Goal: Information Seeking & Learning: Check status

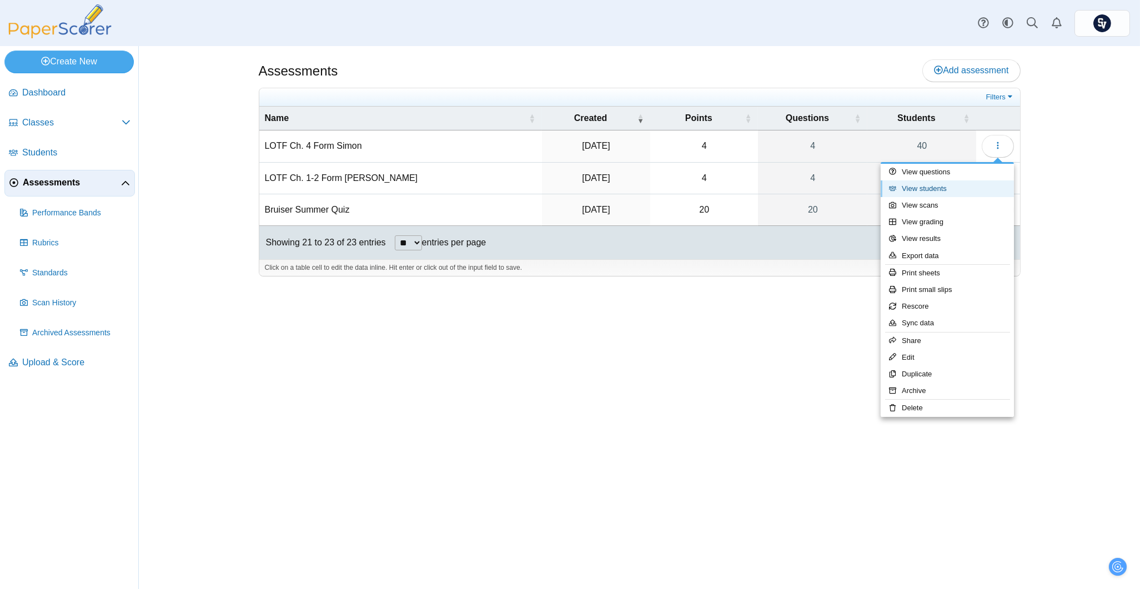
click at [968, 185] on link "View students" at bounding box center [947, 188] width 133 height 17
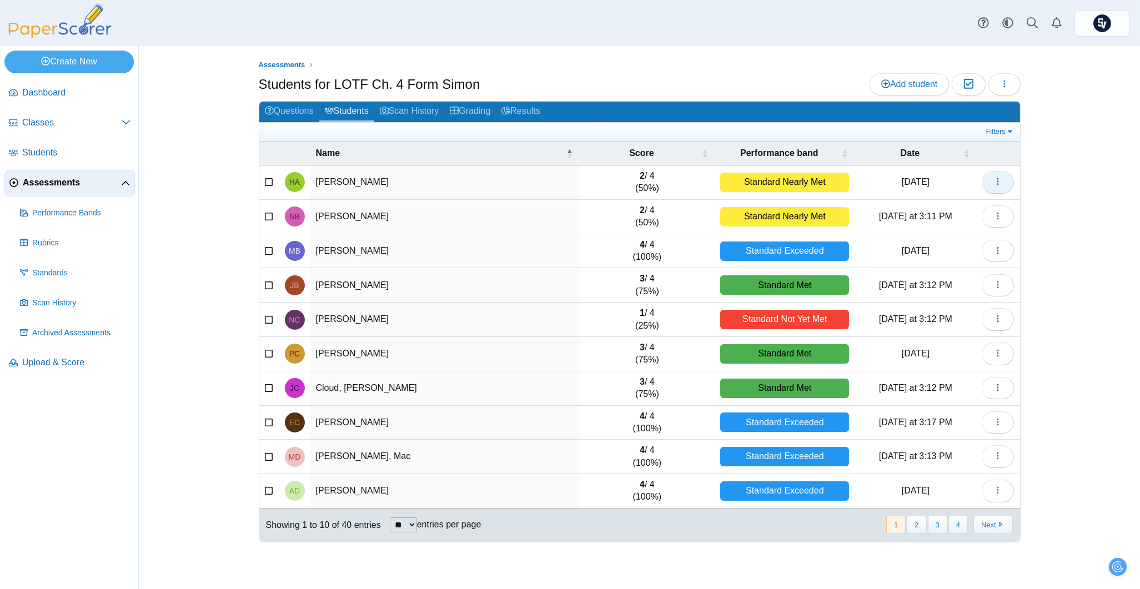
click at [1002, 188] on button "button" at bounding box center [998, 182] width 32 height 22
click at [1047, 165] on div "Assessments Students for LOTF Ch. 4 Form Simon Add student Moderation 0 Loading…" at bounding box center [639, 317] width 833 height 543
click at [981, 27] on use at bounding box center [983, 23] width 11 height 11
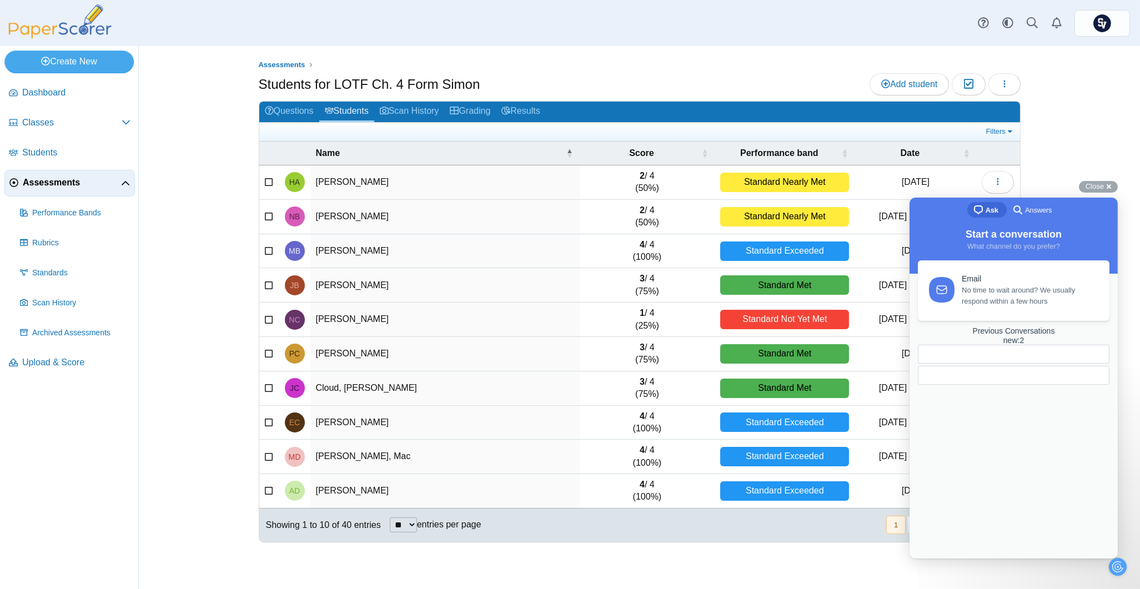
click at [1031, 301] on span "No time to wait around? We usually respond within a few hours" at bounding box center [1028, 295] width 135 height 22
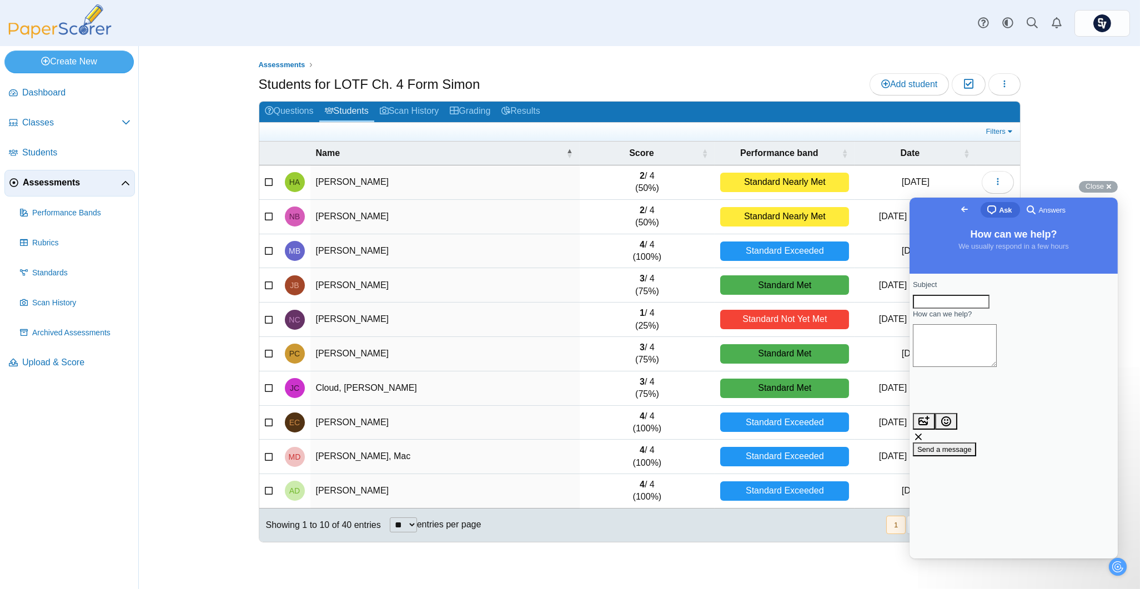
drag, startPoint x: 989, startPoint y: 304, endPoint x: 2025, endPoint y: 276, distance: 1036.4
click at [989, 304] on input "Subject" at bounding box center [950, 301] width 77 height 14
type input "**********"
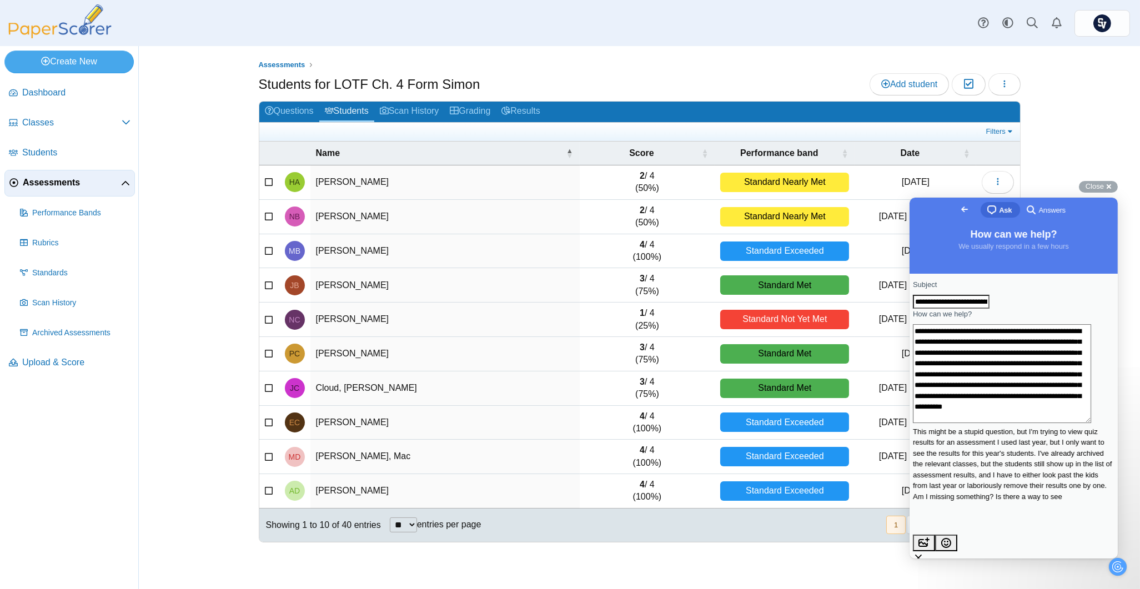
scroll to position [17, 0]
type textarea "**********"
click at [46, 125] on span "Classes" at bounding box center [71, 123] width 99 height 12
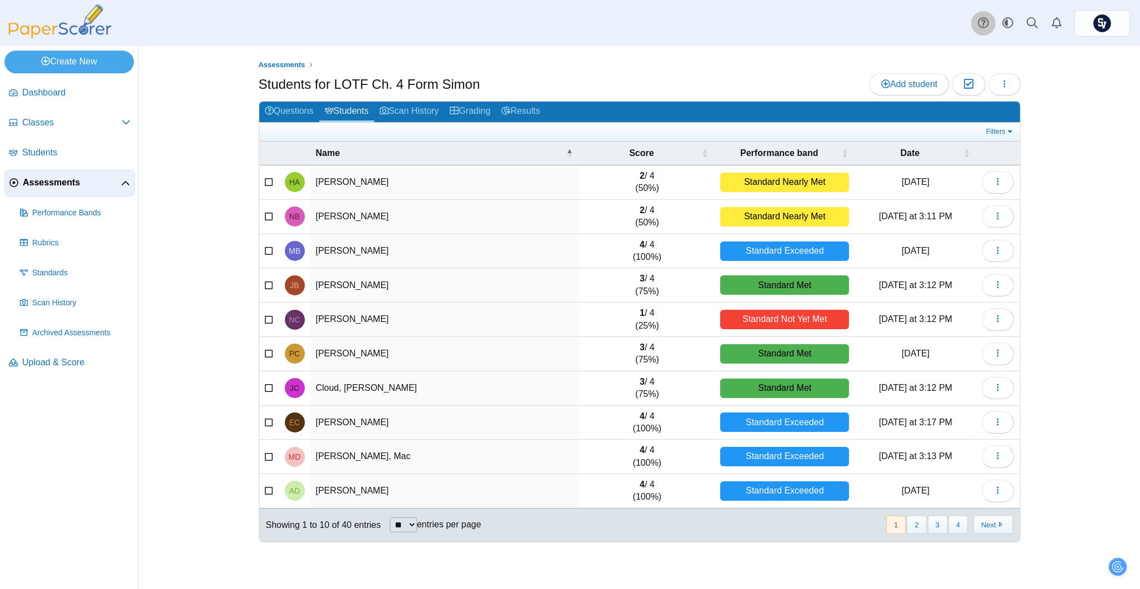
click at [987, 20] on use at bounding box center [983, 23] width 11 height 11
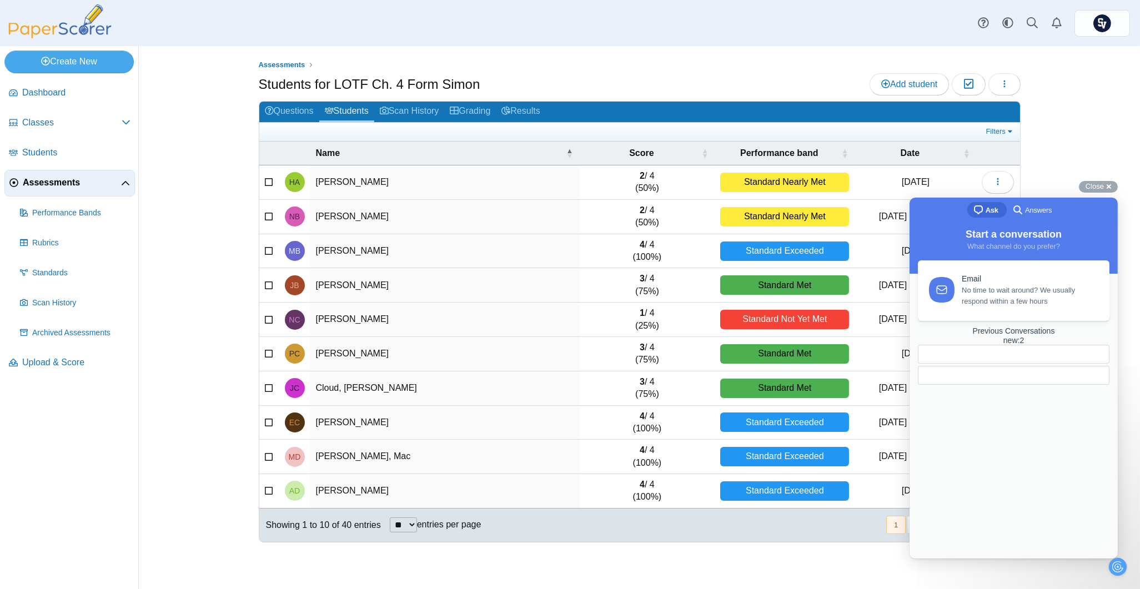
click at [1007, 301] on span "No time to wait around? We usually respond within a few hours" at bounding box center [1028, 295] width 135 height 22
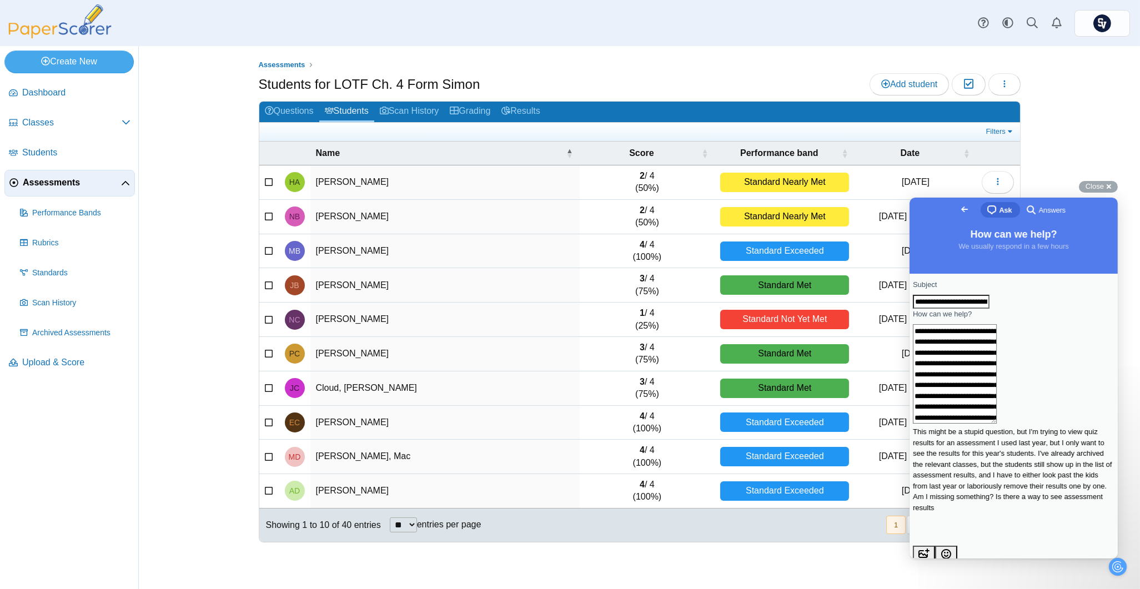
scroll to position [25, 0]
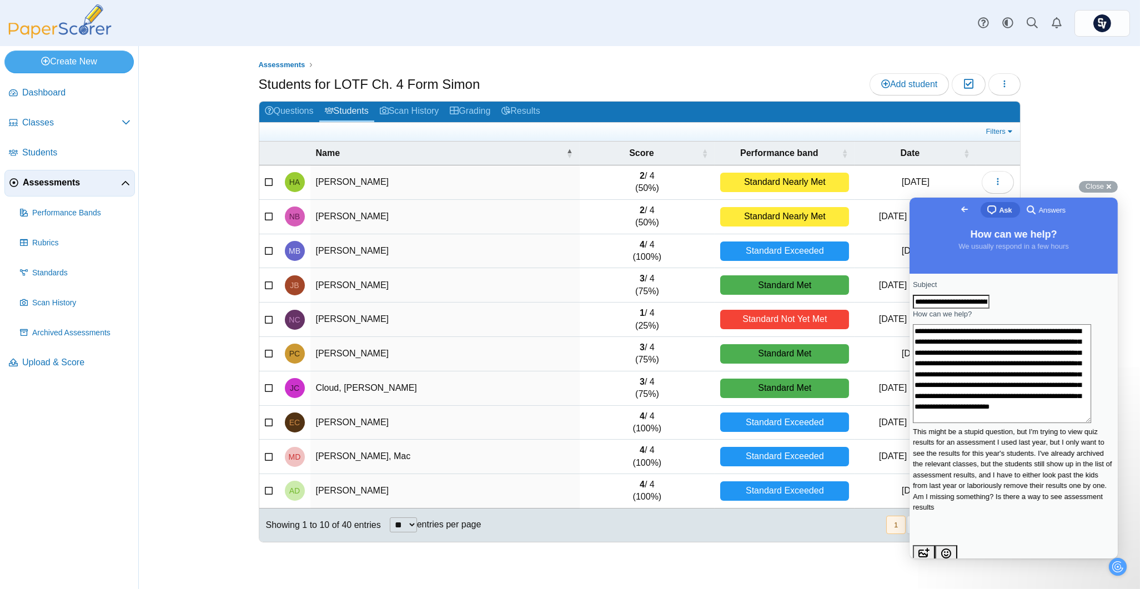
click at [1027, 423] on textarea "**********" at bounding box center [1001, 373] width 178 height 99
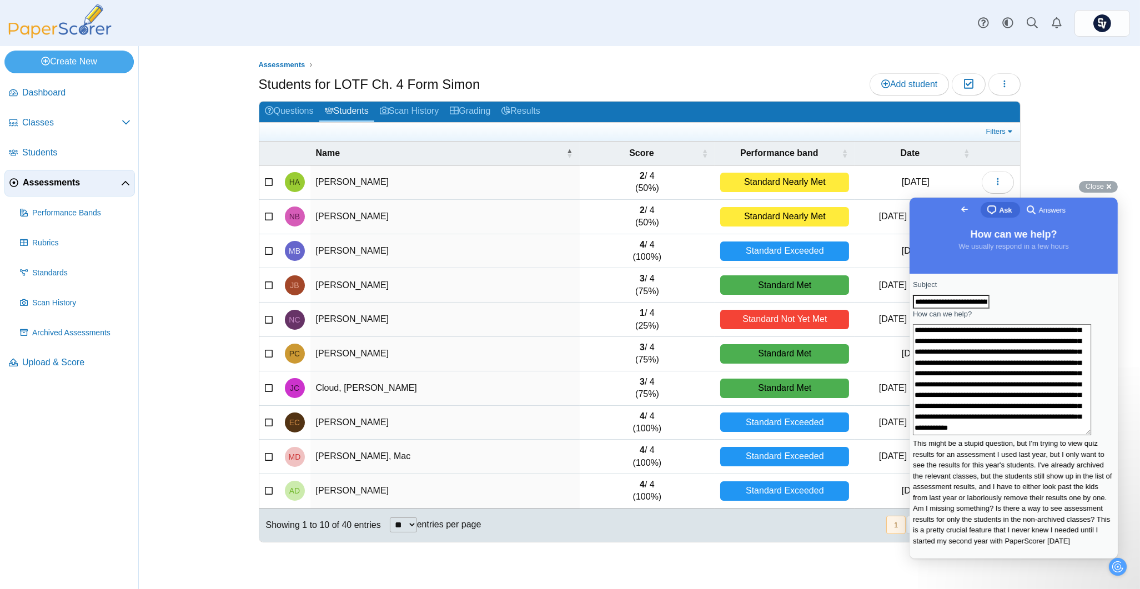
scroll to position [51, 0]
drag, startPoint x: 974, startPoint y: 413, endPoint x: 882, endPoint y: 406, distance: 92.4
click at [909, 406] on html "**********" at bounding box center [1013, 377] width 208 height 361
type textarea "**********"
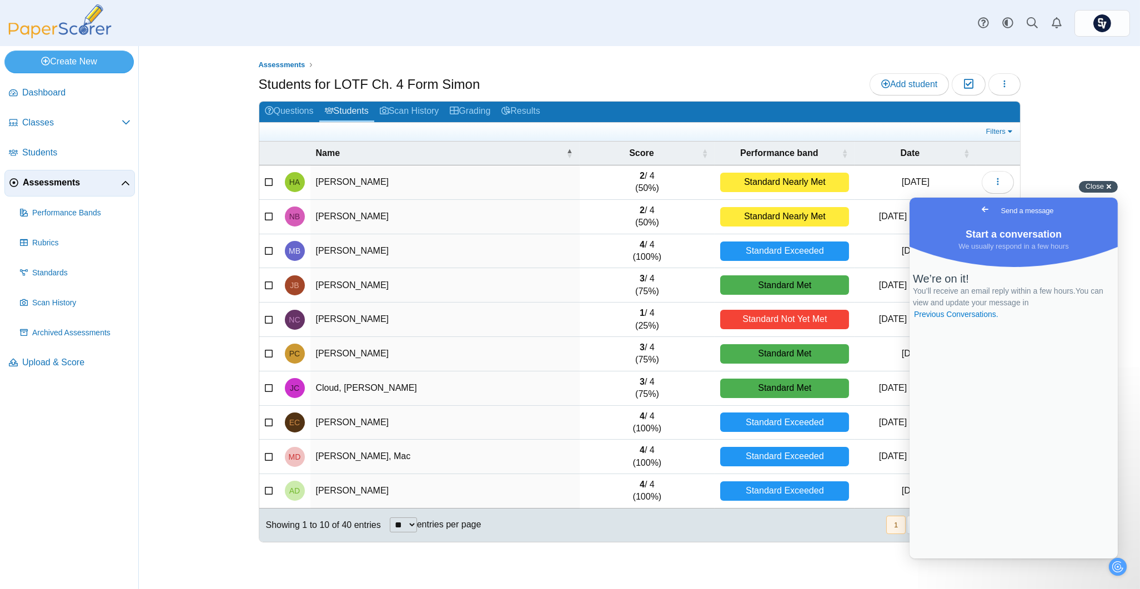
click at [1103, 190] on span "Close" at bounding box center [1094, 186] width 18 height 8
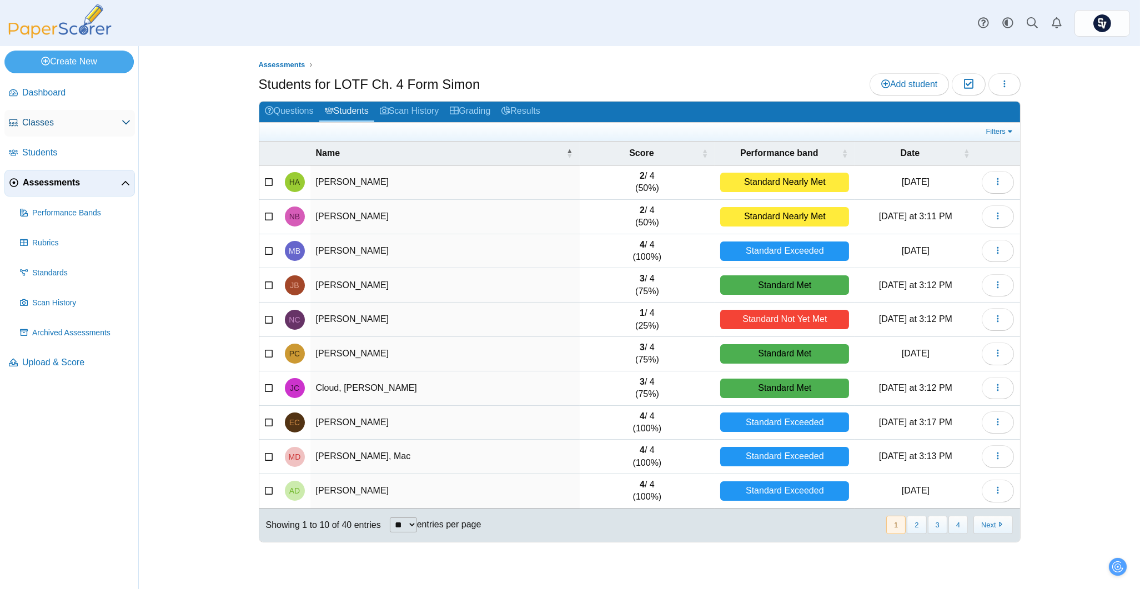
click at [60, 115] on link "Classes" at bounding box center [69, 123] width 130 height 27
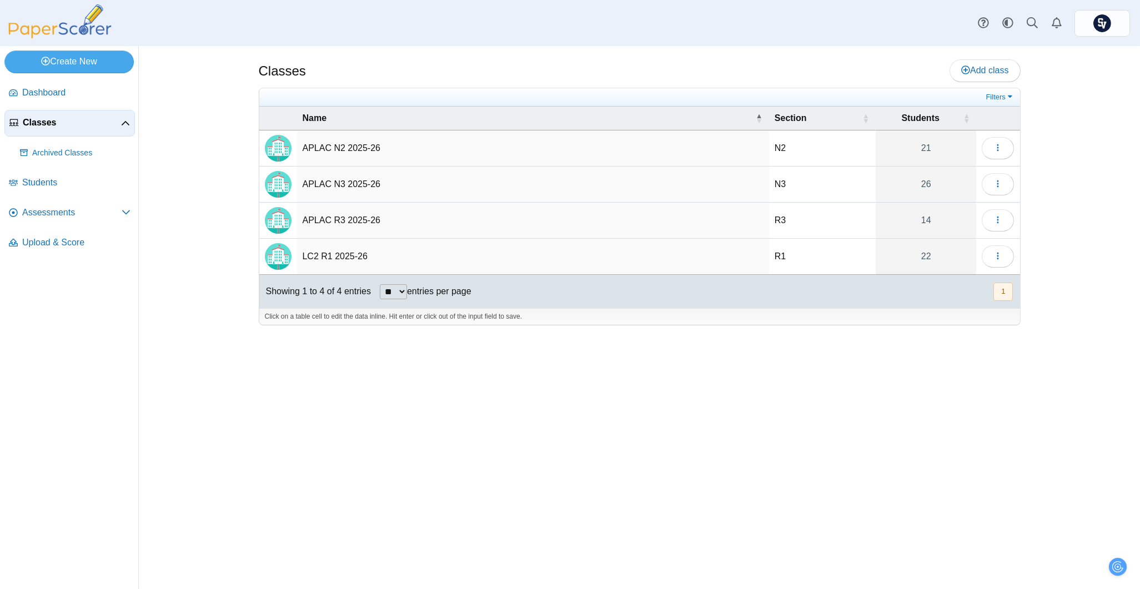
click at [371, 257] on td "LC2 R1 2025-26" at bounding box center [533, 257] width 472 height 36
click at [988, 262] on button "button" at bounding box center [998, 256] width 32 height 22
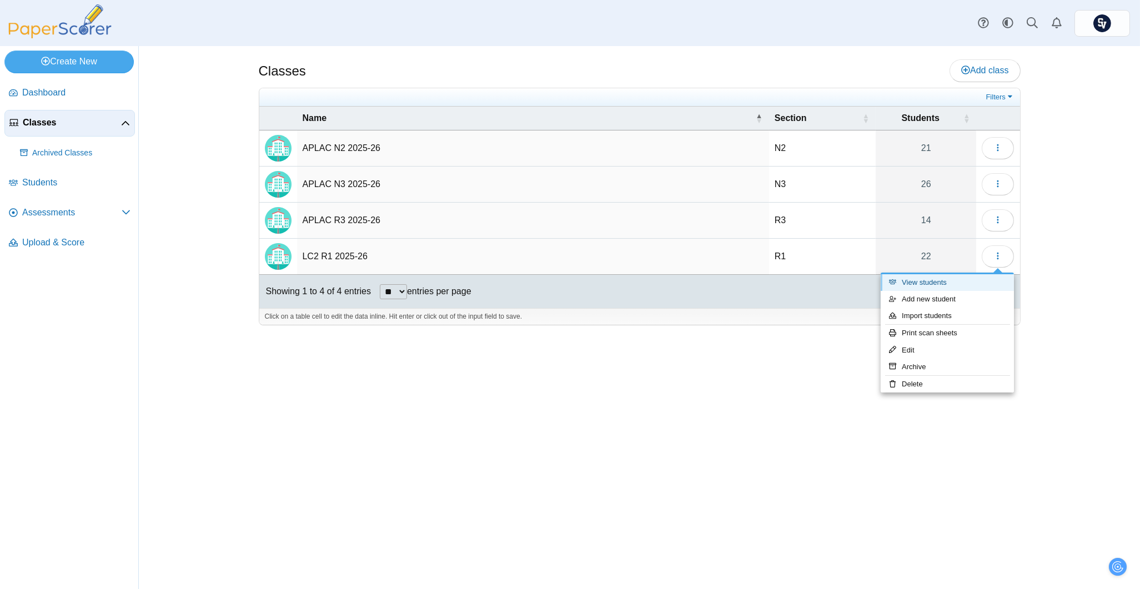
click at [956, 276] on link "View students" at bounding box center [947, 282] width 133 height 17
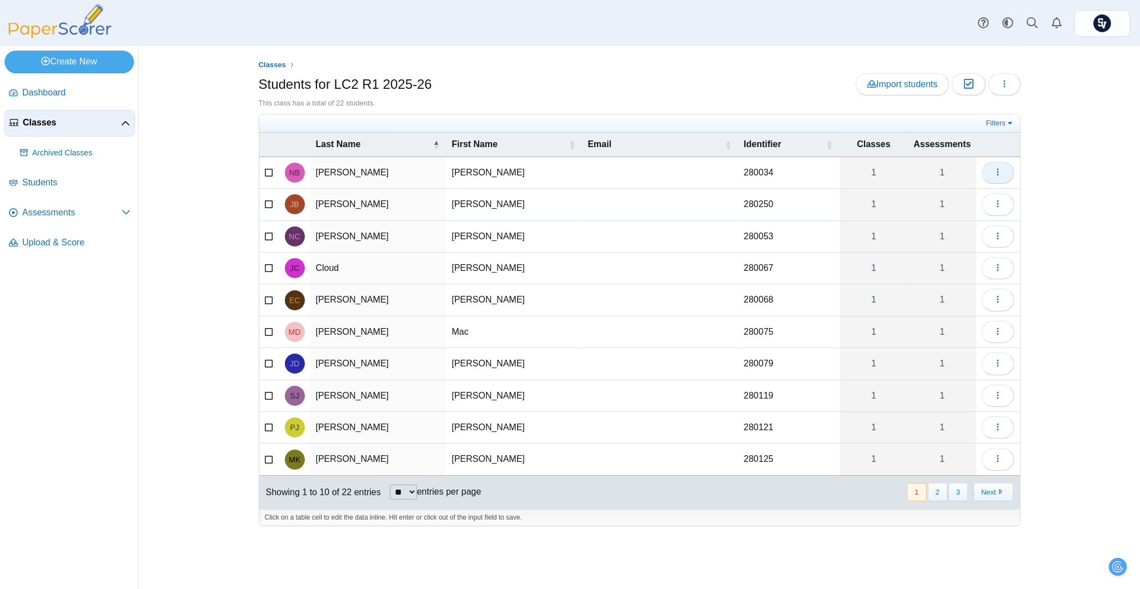
click at [1009, 170] on button "button" at bounding box center [998, 173] width 32 height 22
click at [949, 228] on link "View assessments" at bounding box center [947, 232] width 133 height 17
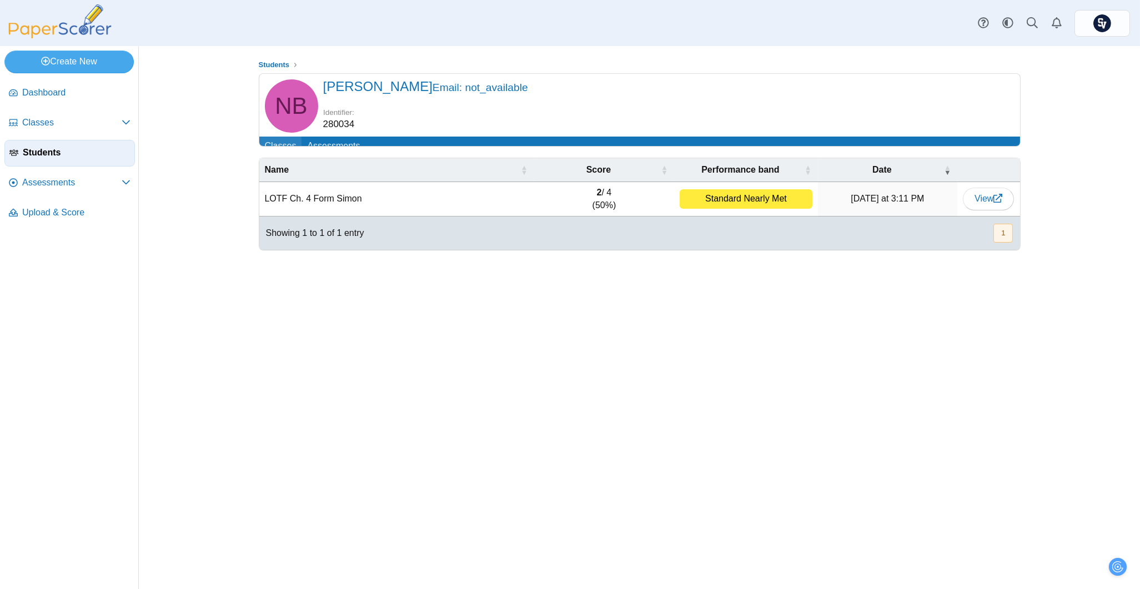
click at [284, 148] on link "Classes" at bounding box center [280, 147] width 43 height 21
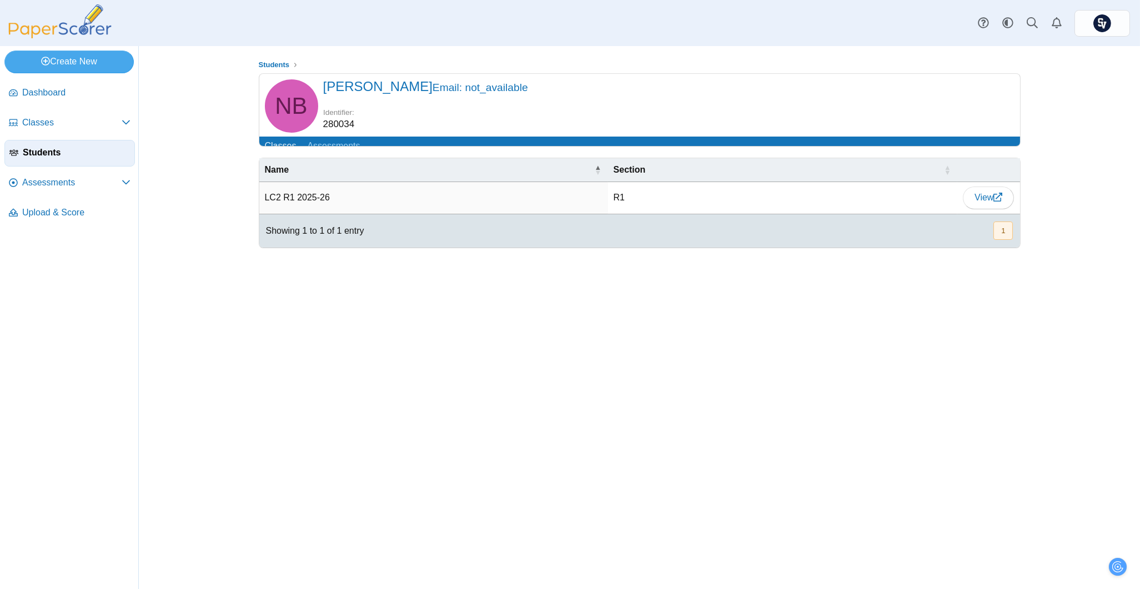
click at [303, 201] on td "LC2 R1 2025-26" at bounding box center [433, 198] width 349 height 32
click at [311, 213] on td "LC2 R1 2025-26" at bounding box center [433, 198] width 349 height 32
click at [977, 199] on link "View" at bounding box center [988, 198] width 51 height 22
